Goal: Navigation & Orientation: Find specific page/section

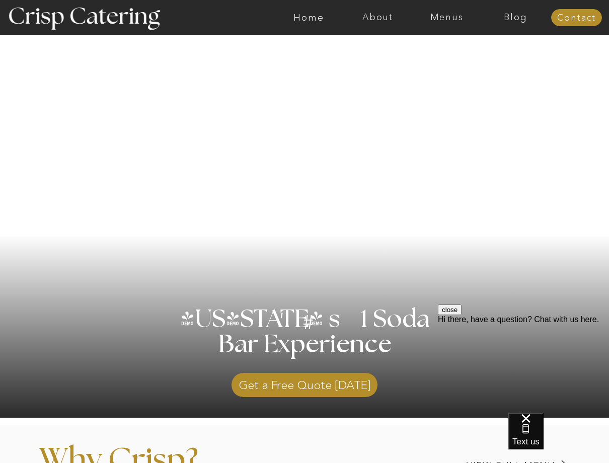
click at [462, 315] on button "close" at bounding box center [450, 310] width 24 height 11
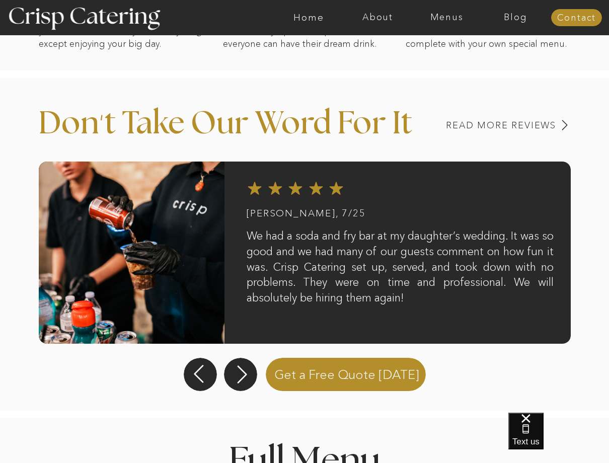
scroll to position [772, 0]
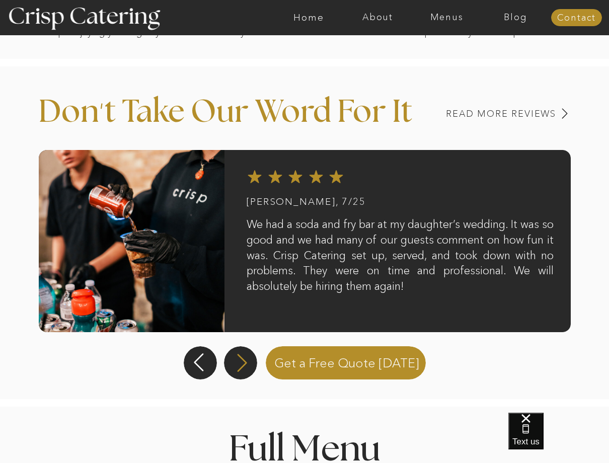
click at [250, 364] on icon at bounding box center [242, 362] width 23 height 21
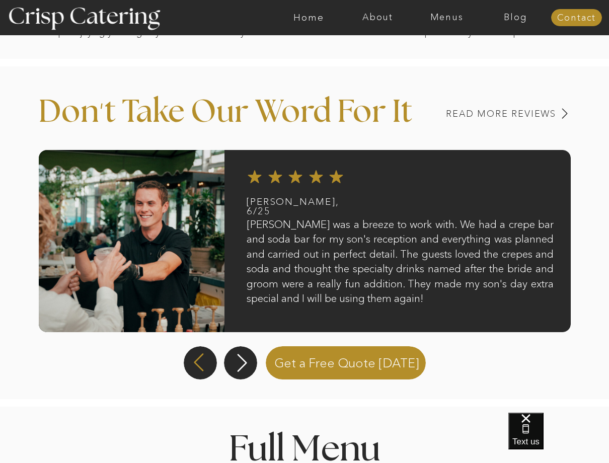
click at [203, 366] on icon at bounding box center [198, 362] width 23 height 21
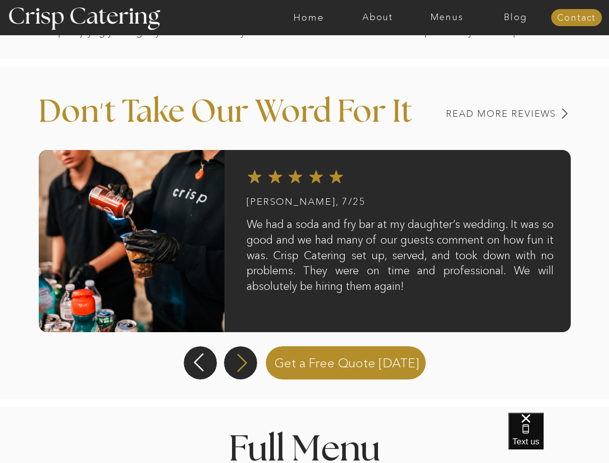
click at [236, 366] on icon at bounding box center [242, 362] width 23 height 21
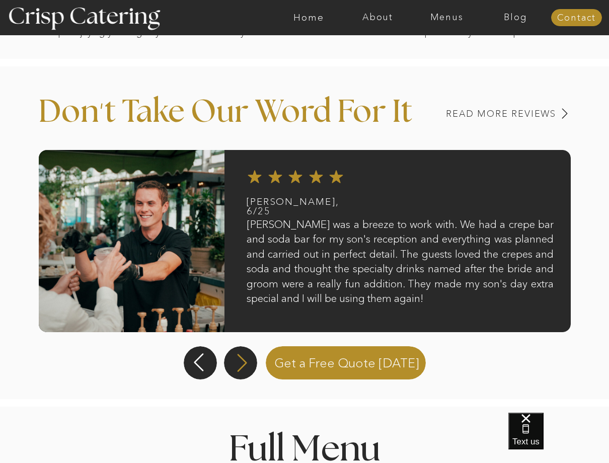
click at [236, 364] on icon at bounding box center [242, 362] width 23 height 21
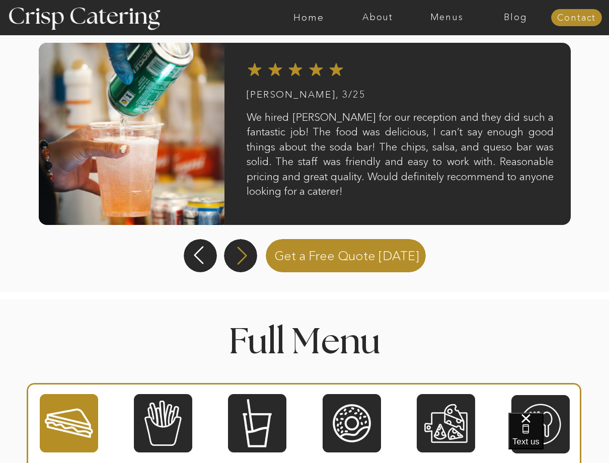
scroll to position [667, 0]
